Goal: Task Accomplishment & Management: Manage account settings

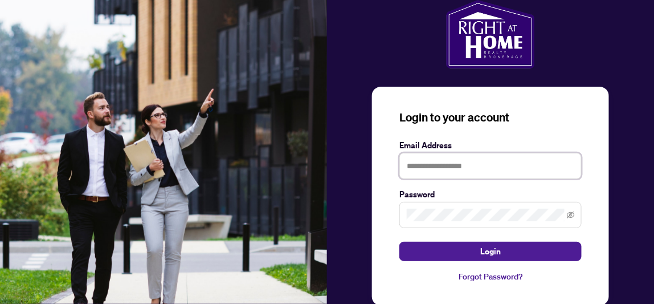
click at [432, 173] on input "text" at bounding box center [491, 166] width 182 height 26
type input "**********"
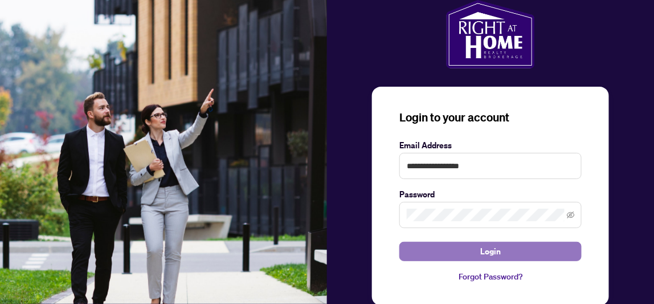
click at [493, 251] on span "Login" at bounding box center [491, 251] width 21 height 18
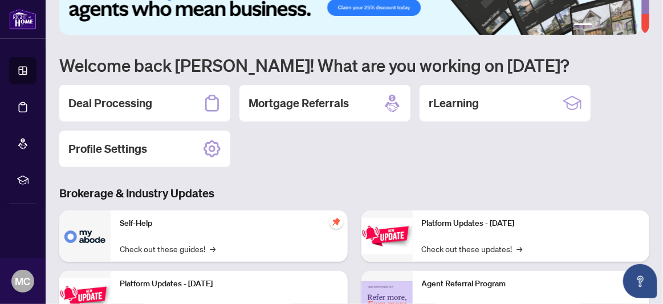
scroll to position [57, 0]
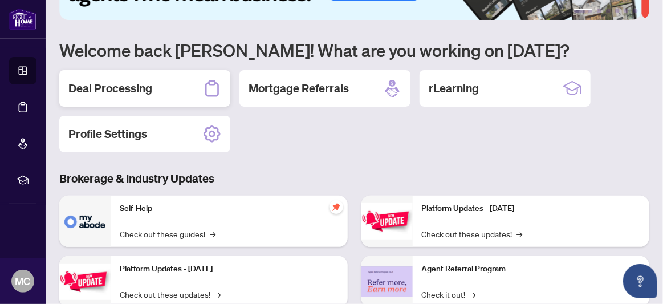
click at [139, 92] on h2 "Deal Processing" at bounding box center [110, 88] width 84 height 16
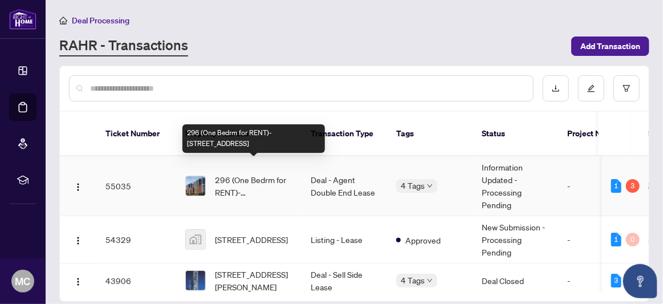
click at [262, 173] on span "296 (One Bedrm for RENT)-258B Sunview St, Waterloo, Ontario N2L 0H7, Canada" at bounding box center [254, 185] width 78 height 25
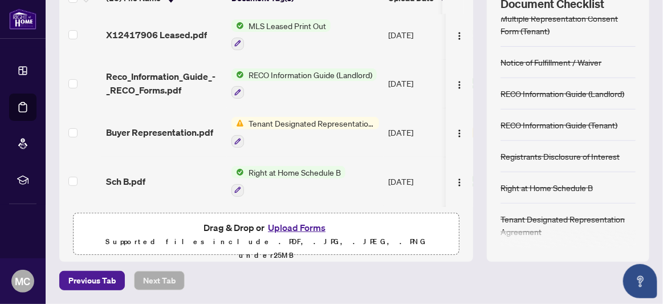
scroll to position [105, 0]
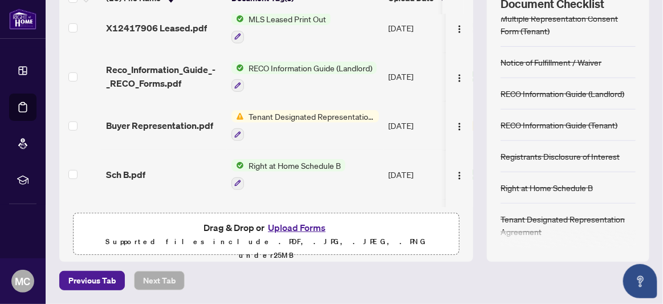
click at [272, 113] on span "Tenant Designated Representation Agreement" at bounding box center [311, 116] width 135 height 13
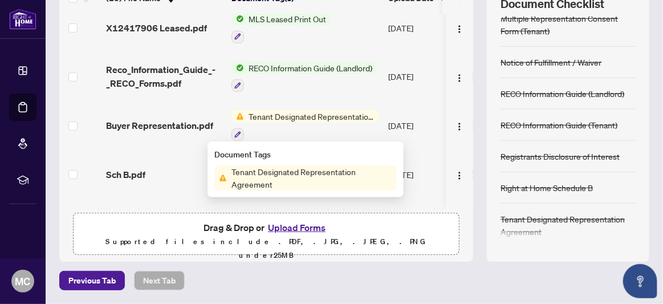
click at [272, 113] on span "Tenant Designated Representation Agreement" at bounding box center [311, 116] width 135 height 13
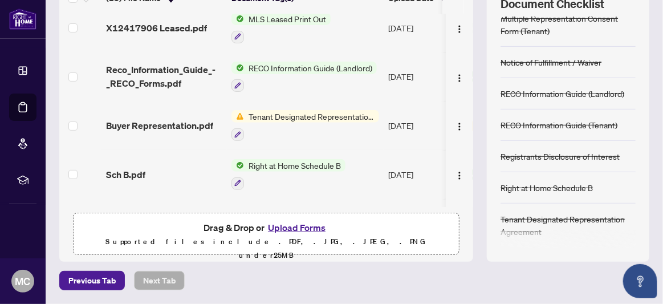
click at [272, 113] on span "Tenant Designated Representation Agreement" at bounding box center [311, 116] width 135 height 13
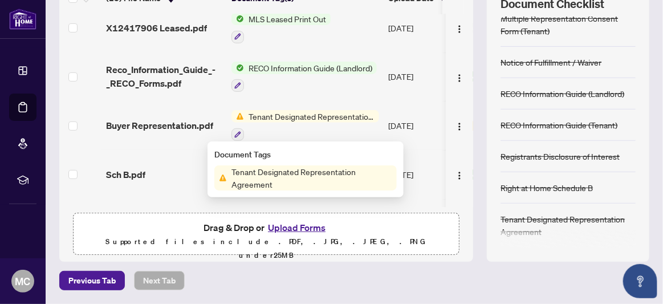
click at [251, 173] on span "Tenant Designated Representation Agreement" at bounding box center [312, 177] width 170 height 25
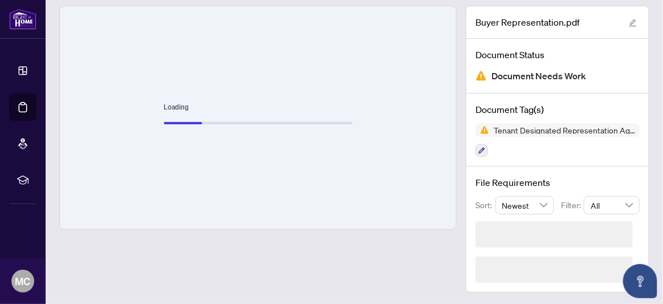
scroll to position [71, 0]
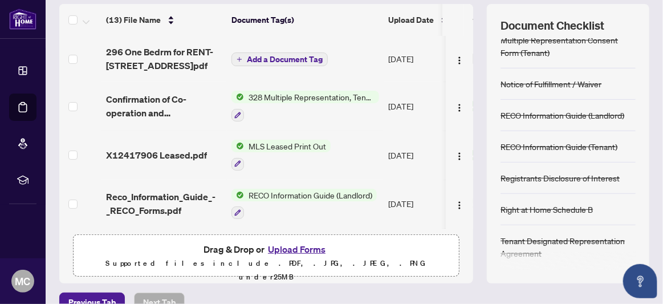
scroll to position [185, 0]
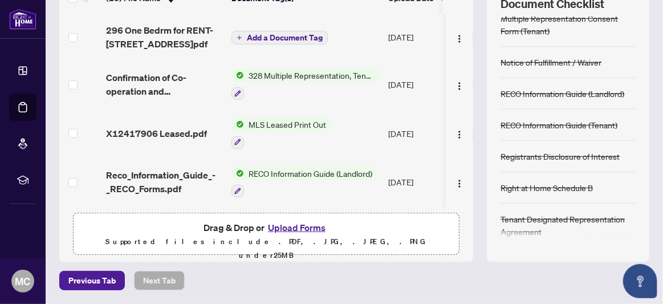
click at [528, 232] on div "Tenant Designated Representation Agreement" at bounding box center [568, 225] width 135 height 25
click at [521, 230] on div "Tenant Designated Representation Agreement" at bounding box center [568, 225] width 135 height 25
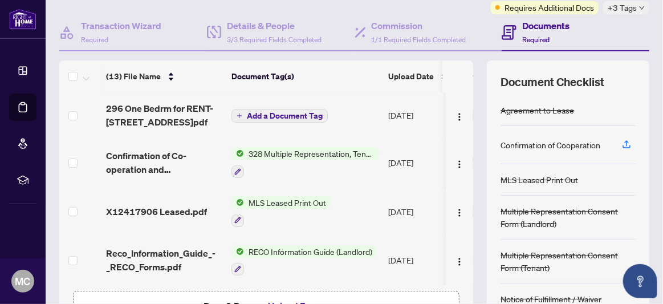
scroll to position [14, 0]
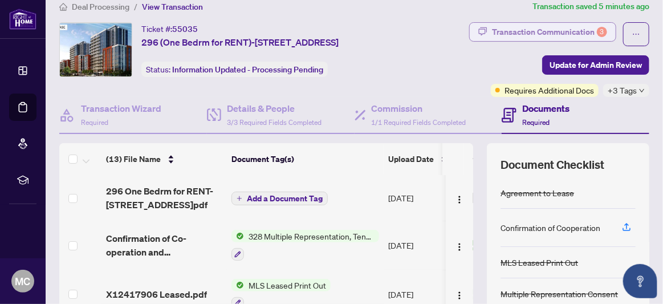
click at [587, 31] on div "Transaction Communication 3" at bounding box center [549, 32] width 115 height 18
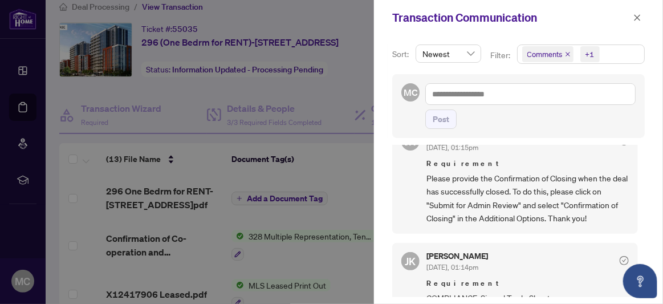
scroll to position [679, 0]
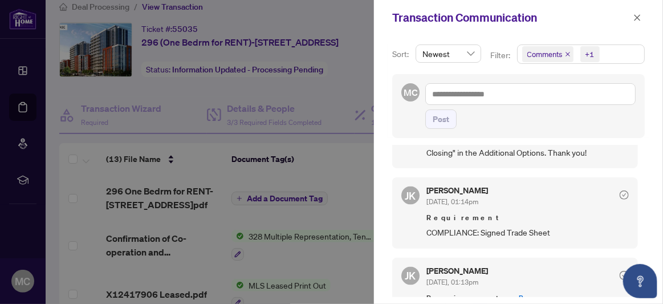
click at [511, 293] on link "Buyer Representation.pdf" at bounding box center [487, 303] width 123 height 21
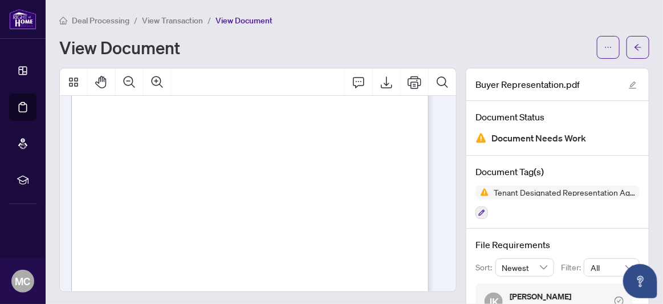
scroll to position [228, 0]
click at [478, 210] on icon "button" at bounding box center [481, 212] width 7 height 7
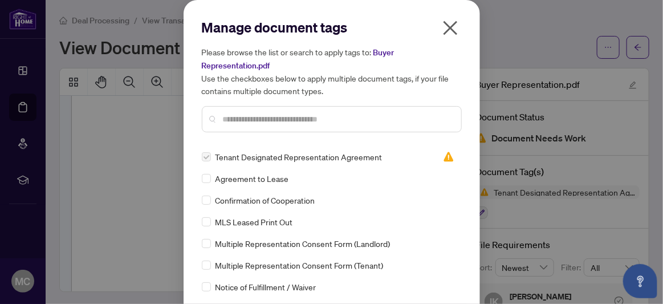
click at [276, 158] on span "Tenant Designated Representation Agreement" at bounding box center [298, 156] width 167 height 13
click at [444, 26] on icon "close" at bounding box center [450, 28] width 14 height 14
